Goal: Information Seeking & Learning: Find specific page/section

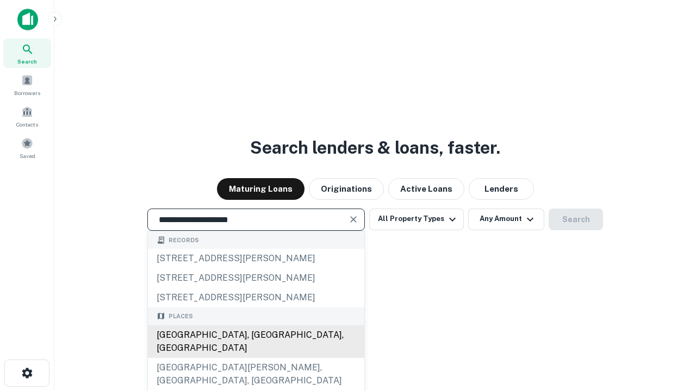
click at [255, 358] on div "[GEOGRAPHIC_DATA], [GEOGRAPHIC_DATA], [GEOGRAPHIC_DATA]" at bounding box center [256, 342] width 216 height 33
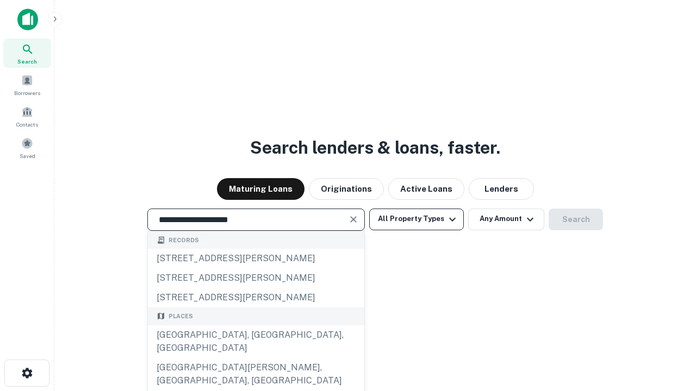
type input "**********"
click at [416, 219] on button "All Property Types" at bounding box center [416, 220] width 95 height 22
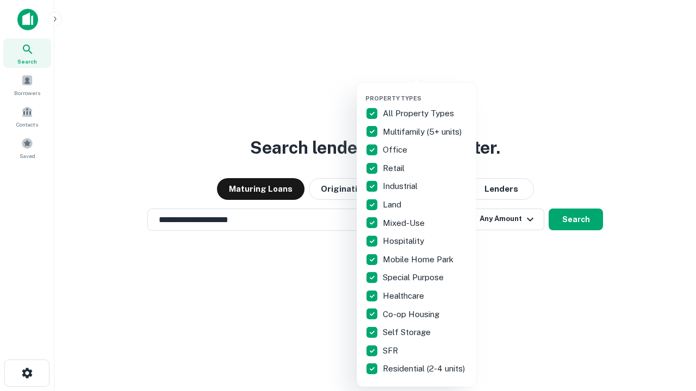
click at [425, 91] on button "button" at bounding box center [425, 91] width 120 height 1
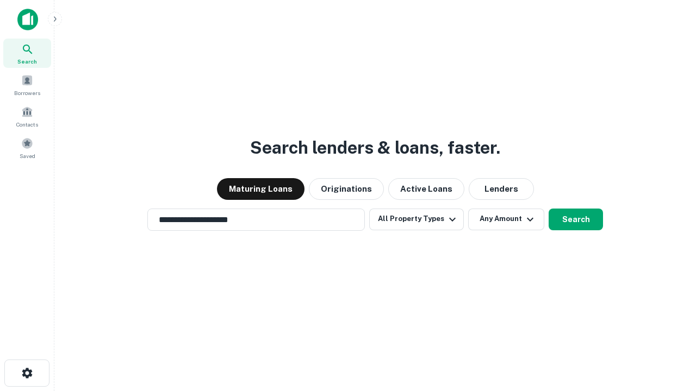
scroll to position [7, 131]
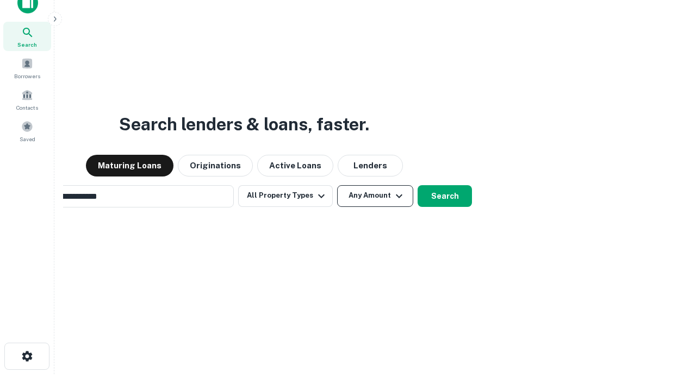
click at [337, 185] on button "Any Amount" at bounding box center [375, 196] width 76 height 22
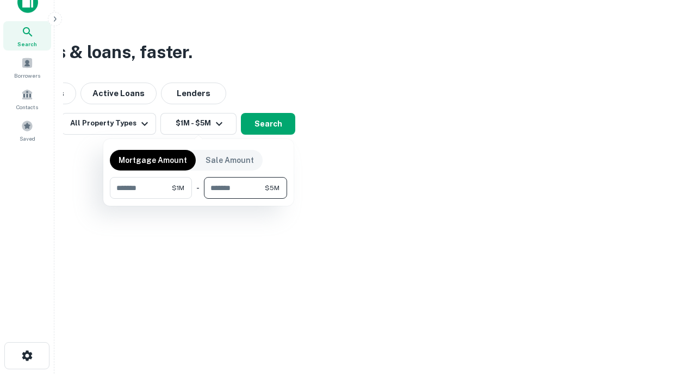
type input "*******"
click at [198, 199] on button "button" at bounding box center [198, 199] width 177 height 1
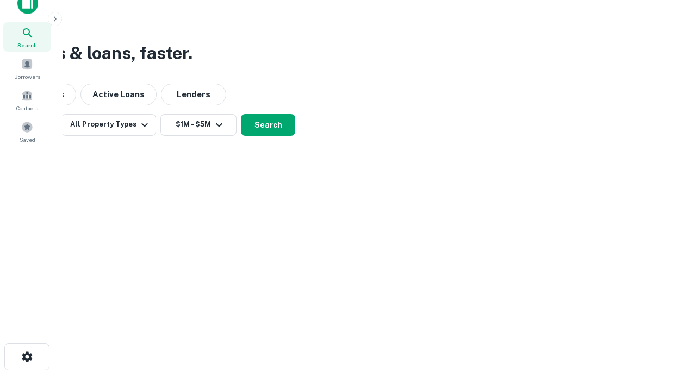
scroll to position [7, 201]
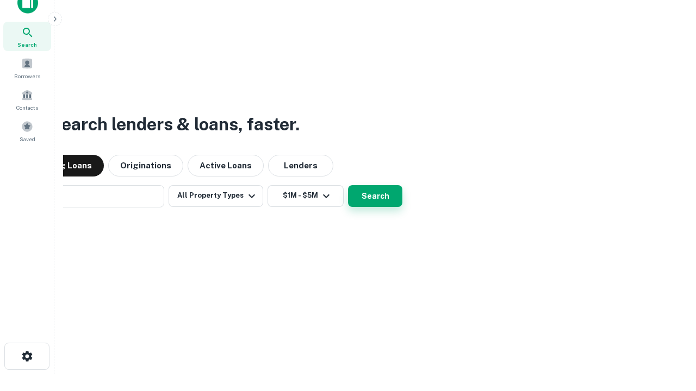
click at [348, 185] on button "Search" at bounding box center [375, 196] width 54 height 22
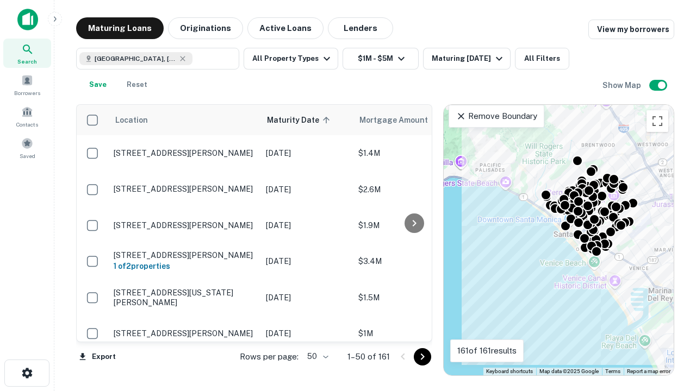
click at [316, 357] on body "Search Borrowers Contacts Saved Maturing Loans Originations Active Loans Lender…" at bounding box center [348, 195] width 696 height 391
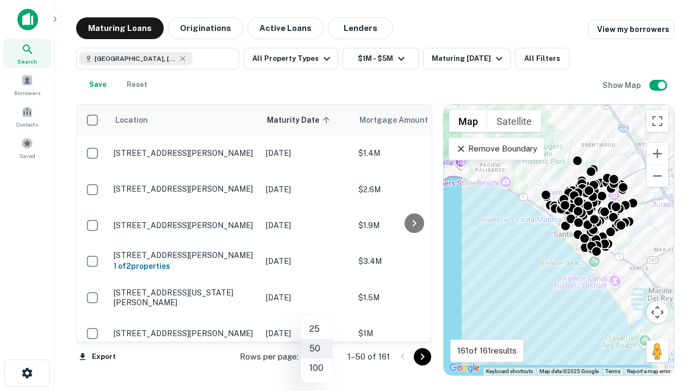
click at [316, 329] on li "25" at bounding box center [317, 330] width 32 height 20
